Goal: Information Seeking & Learning: Find specific fact

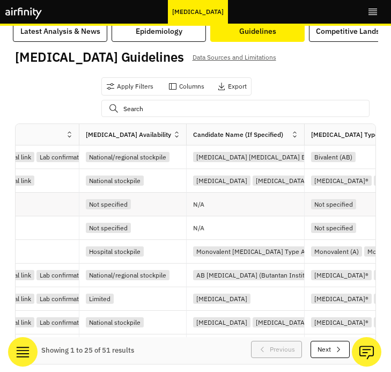
scroll to position [0, 579]
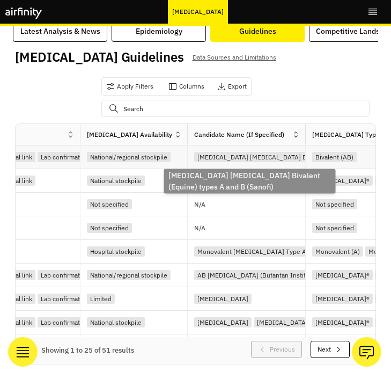
click at [244, 153] on div "[MEDICAL_DATA] [MEDICAL_DATA] Bivalent (Equine) types A and B (Sanofi)" at bounding box center [307, 157] width 227 height 10
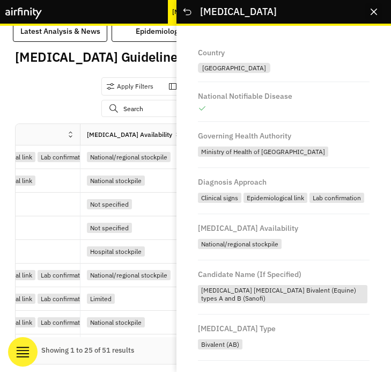
click at [377, 9] on button "Close" at bounding box center [373, 11] width 17 height 17
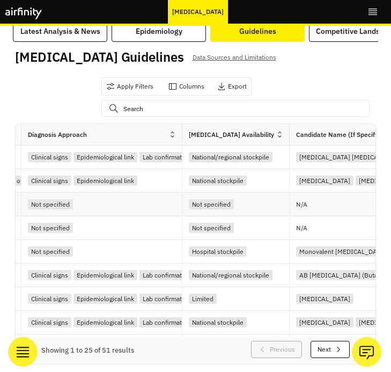
scroll to position [0, 621]
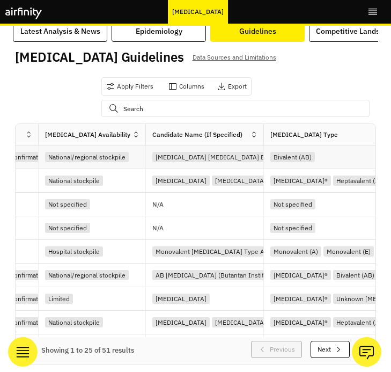
click at [191, 150] on div "[MEDICAL_DATA] [MEDICAL_DATA] Bivalent (Equine) types A and B (Sanofi)" at bounding box center [207, 157] width 111 height 14
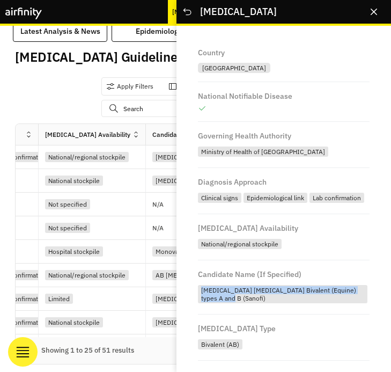
drag, startPoint x: 201, startPoint y: 296, endPoint x: 233, endPoint y: 304, distance: 33.2
click at [233, 303] on div "[MEDICAL_DATA] [MEDICAL_DATA] Bivalent (Equine) types A and B (Sanofi)" at bounding box center [283, 294] width 170 height 18
copy div "[MEDICAL_DATA] [MEDICAL_DATA] Bivalent (Equine) types A and B (Sanofi)"
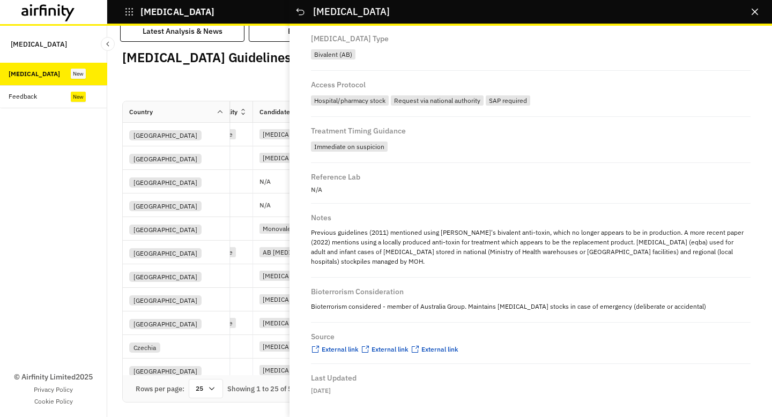
scroll to position [286, 0]
